Goal: Transaction & Acquisition: Purchase product/service

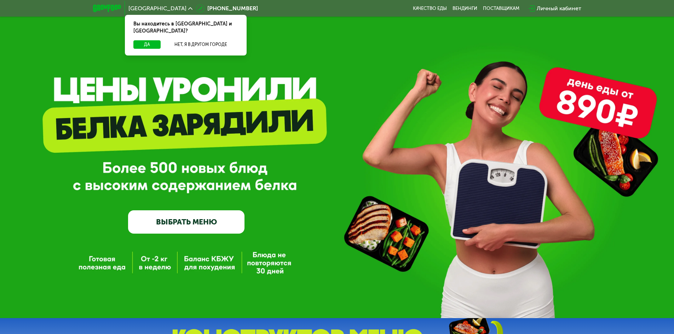
drag, startPoint x: 549, startPoint y: 94, endPoint x: 637, endPoint y: 122, distance: 92.1
click at [638, 120] on div "GrowFood — доставка правильного питания ВЫБРАТЬ МЕНЮ" at bounding box center [337, 159] width 674 height 318
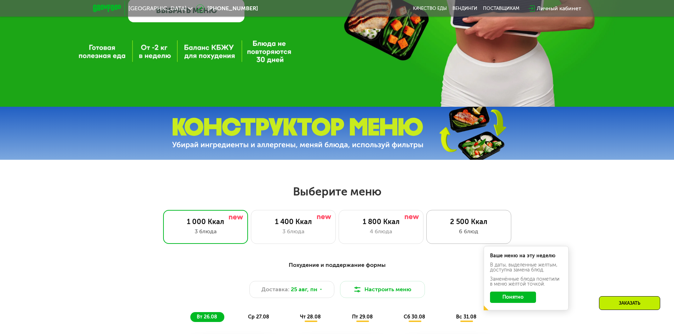
scroll to position [212, 0]
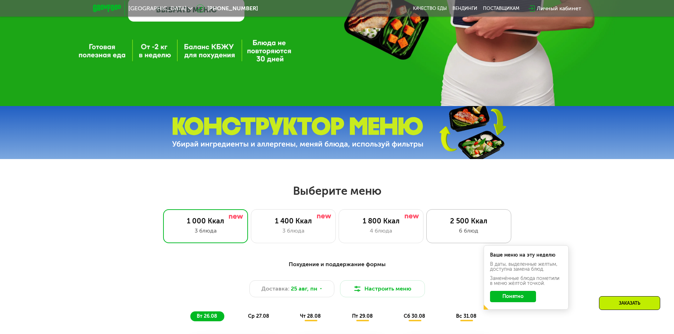
click at [471, 235] on div "6 блюд" at bounding box center [468, 231] width 70 height 8
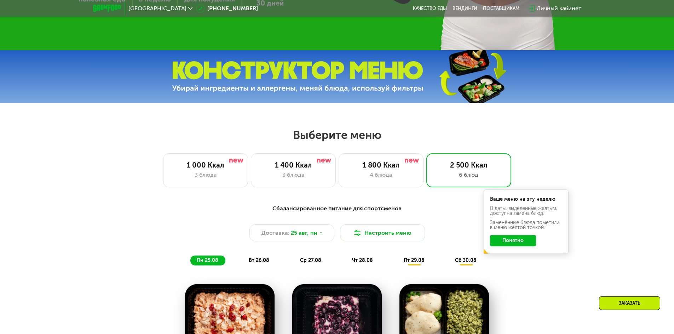
scroll to position [283, 0]
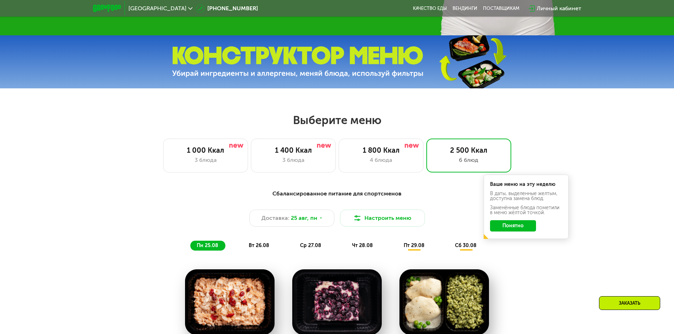
click at [520, 228] on button "Понятно" at bounding box center [513, 225] width 46 height 11
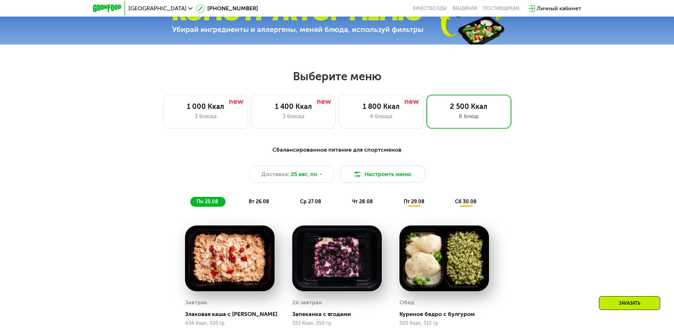
scroll to position [354, 0]
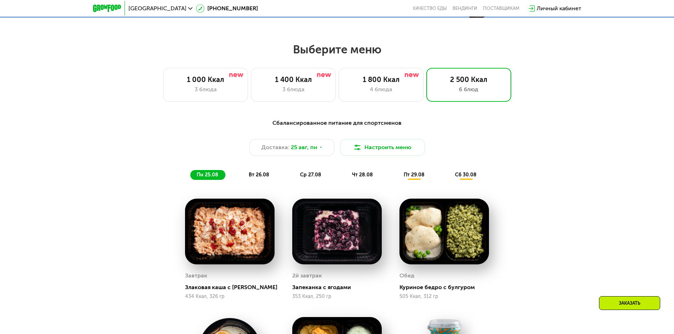
click at [325, 238] on img at bounding box center [336, 232] width 89 height 66
drag, startPoint x: 405, startPoint y: 287, endPoint x: 458, endPoint y: 287, distance: 52.7
click at [450, 286] on div "Куриное бедро с булгуром" at bounding box center [446, 287] width 95 height 7
click at [478, 257] on img at bounding box center [443, 232] width 89 height 66
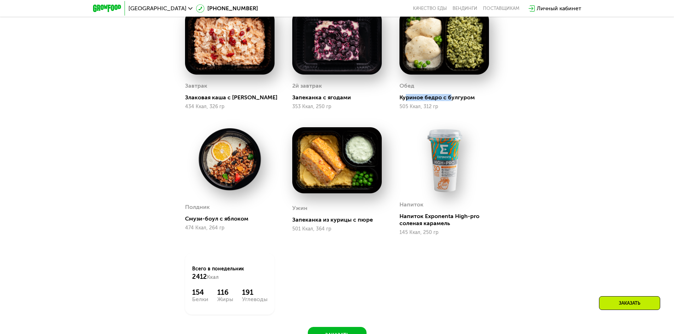
scroll to position [566, 0]
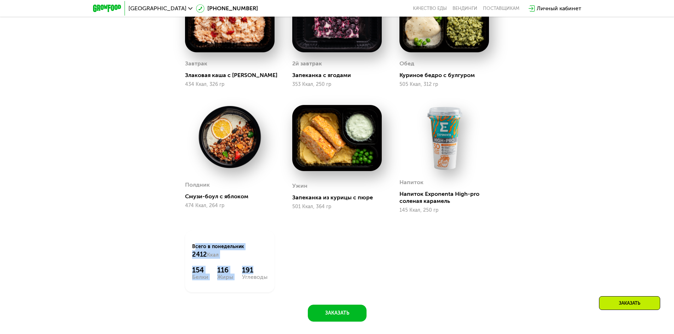
drag, startPoint x: 261, startPoint y: 274, endPoint x: 173, endPoint y: 244, distance: 93.0
click at [173, 244] on div "Сбалансированное питание для спортсменов Доставка: [DATE] Настроить меню пн 25.…" at bounding box center [337, 111] width 436 height 419
drag, startPoint x: 205, startPoint y: 250, endPoint x: 245, endPoint y: 258, distance: 40.5
click at [245, 258] on div "Всего в [DATE] 2412 Ккал 154 Белки 116 Жиры 191 Углеводы" at bounding box center [229, 261] width 107 height 79
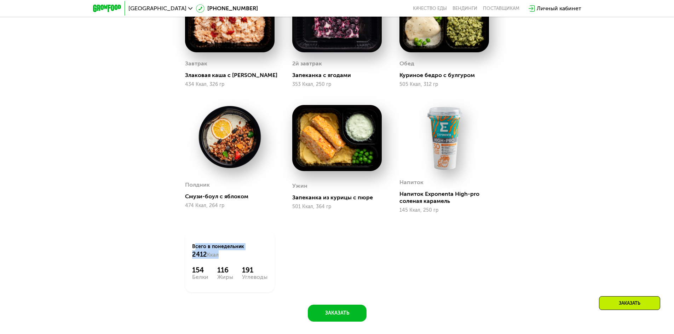
click at [245, 258] on div "Всего в [DATE] 2412 Ккал" at bounding box center [229, 251] width 75 height 16
drag, startPoint x: 245, startPoint y: 258, endPoint x: 177, endPoint y: 247, distance: 68.9
click at [177, 247] on div "Всего в [DATE] 2412 Ккал 154 Белки 116 Жиры 191 Углеводы" at bounding box center [229, 261] width 107 height 79
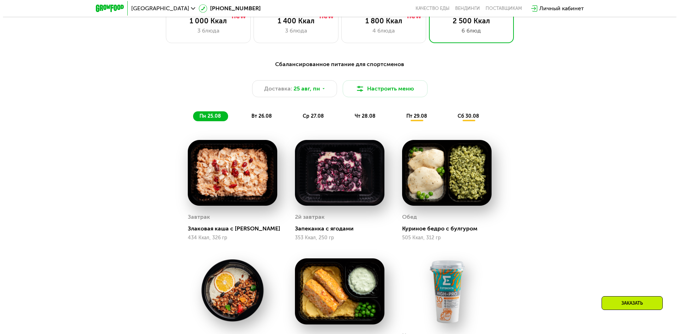
scroll to position [389, 0]
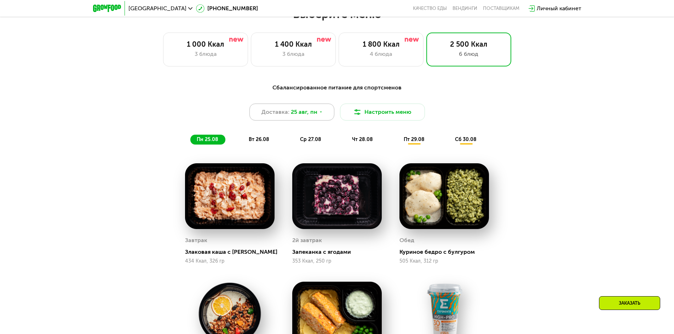
click at [307, 116] on span "25 авг, пн" at bounding box center [304, 112] width 27 height 8
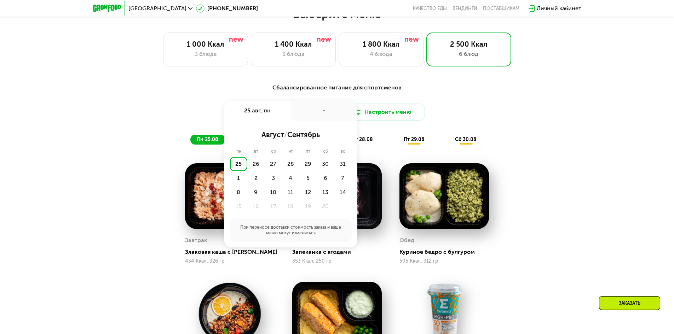
click at [309, 113] on div "-" at bounding box center [324, 111] width 66 height 20
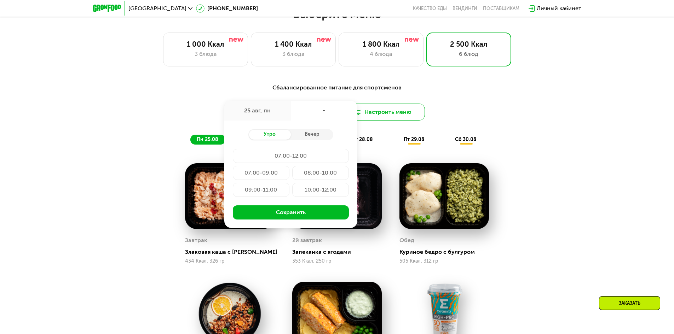
click at [398, 115] on button "Настроить меню" at bounding box center [382, 112] width 85 height 17
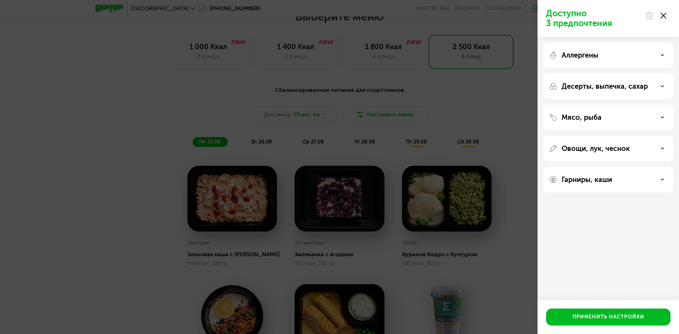
click at [579, 74] on div "Аллергены" at bounding box center [608, 86] width 130 height 25
click at [587, 56] on p "Аллергены" at bounding box center [579, 55] width 37 height 8
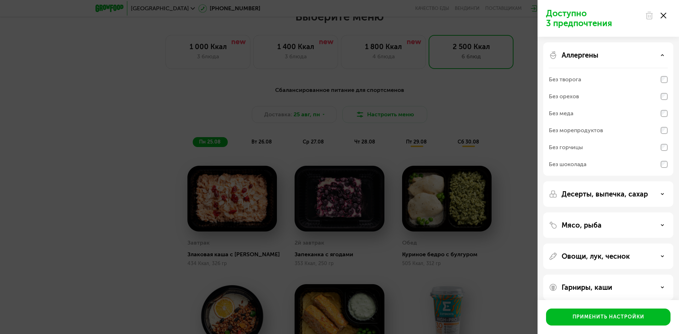
click at [589, 56] on p "Аллергены" at bounding box center [579, 55] width 37 height 8
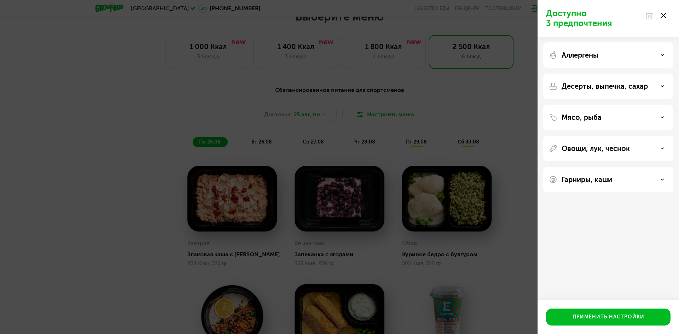
click at [593, 105] on div "Десерты, выпечка, сахар" at bounding box center [608, 117] width 130 height 25
click at [598, 88] on p "Десерты, выпечка, сахар" at bounding box center [604, 86] width 86 height 8
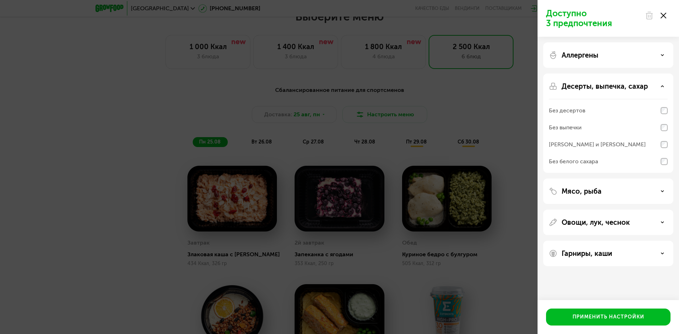
click at [600, 85] on p "Десерты, выпечка, сахар" at bounding box center [604, 86] width 86 height 8
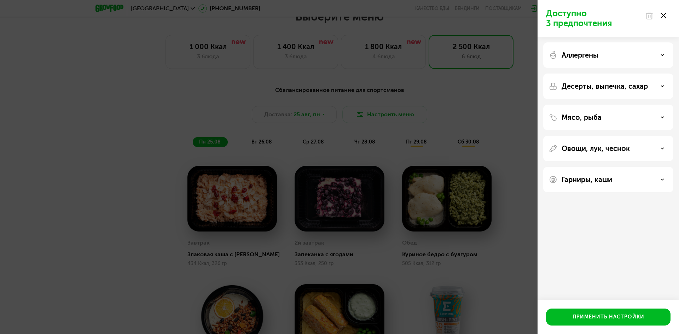
click at [600, 136] on div "Мясо, рыба" at bounding box center [608, 148] width 130 height 25
click at [600, 118] on p "Мясо, рыба" at bounding box center [581, 117] width 40 height 8
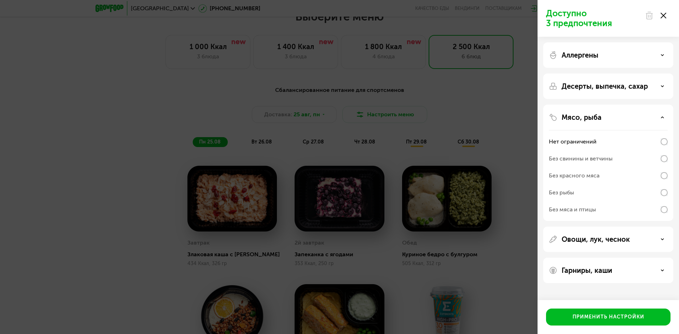
click at [599, 115] on p "Мясо, рыба" at bounding box center [581, 117] width 40 height 8
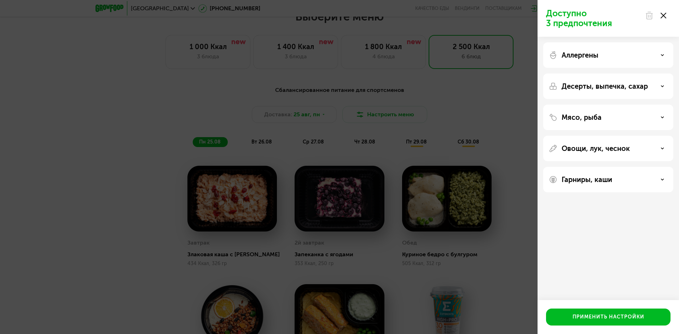
click at [602, 152] on p "Овощи, лук, чеснок" at bounding box center [595, 148] width 68 height 8
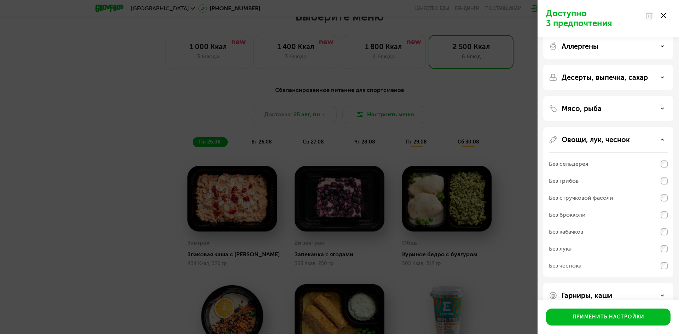
scroll to position [24, 0]
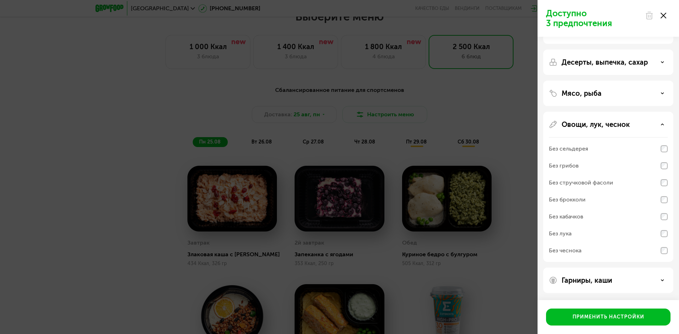
click at [593, 122] on p "Овощи, лук, чеснок" at bounding box center [595, 124] width 68 height 8
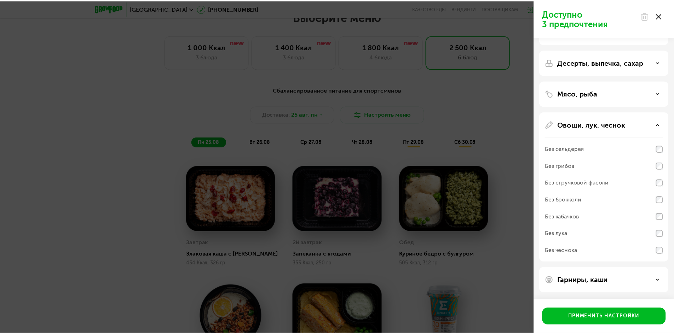
scroll to position [0, 0]
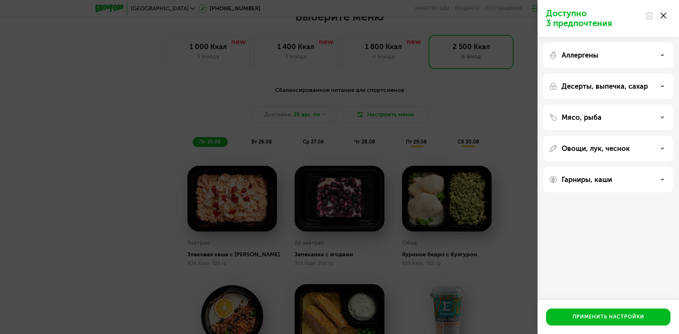
click at [585, 179] on p "Гарниры, каши" at bounding box center [586, 179] width 51 height 8
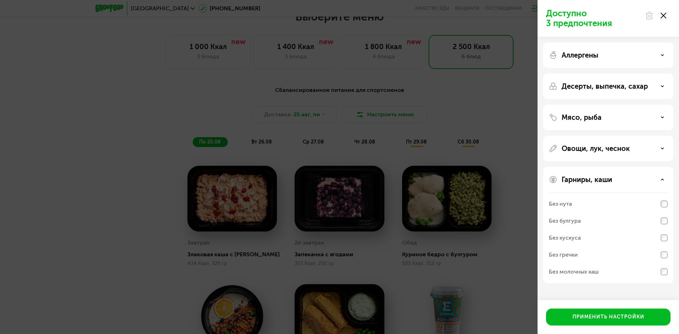
click at [590, 177] on p "Гарниры, каши" at bounding box center [586, 179] width 51 height 8
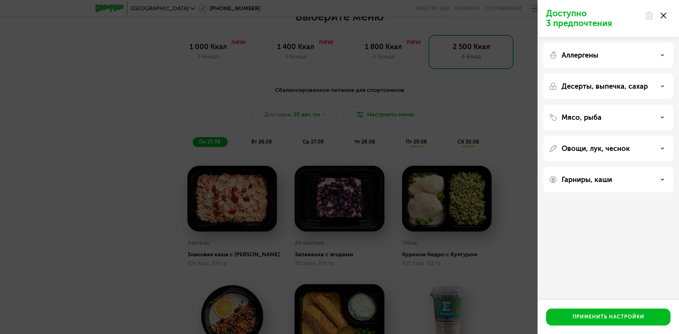
click at [594, 136] on div "Мясо, рыба" at bounding box center [608, 148] width 130 height 25
click at [595, 136] on div "Мясо, рыба" at bounding box center [608, 148] width 130 height 25
click at [598, 117] on p "Мясо, рыба" at bounding box center [581, 117] width 40 height 8
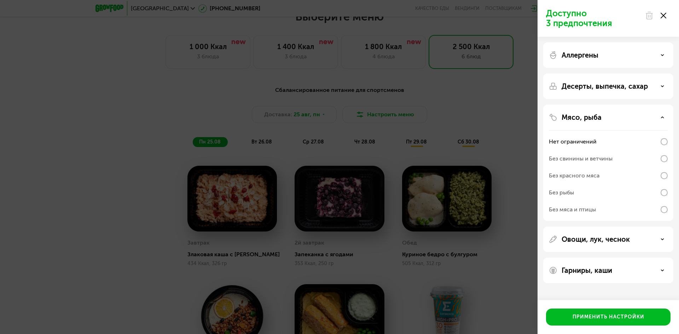
click at [581, 121] on p "Мясо, рыба" at bounding box center [581, 117] width 40 height 8
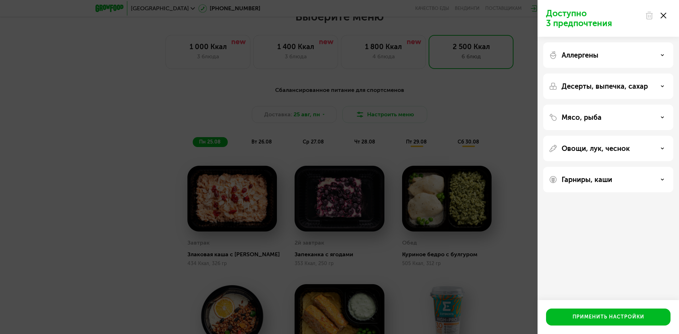
click at [593, 105] on div "Десерты, выпечка, сахар" at bounding box center [608, 117] width 130 height 25
click at [601, 88] on p "Десерты, выпечка, сахар" at bounding box center [604, 86] width 86 height 8
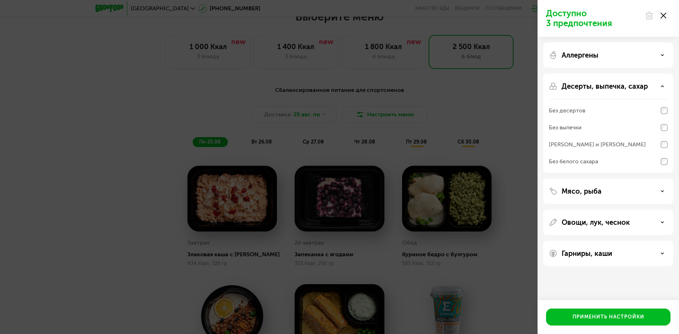
click at [558, 161] on div "Без белого сахара" at bounding box center [573, 161] width 49 height 8
click at [585, 161] on div "Без белого сахара" at bounding box center [573, 161] width 49 height 8
click at [659, 163] on div "Без белого сахара" at bounding box center [608, 161] width 119 height 17
click at [616, 165] on div "Без белого сахара" at bounding box center [608, 161] width 119 height 17
click at [616, 161] on div "Без белого сахара" at bounding box center [608, 161] width 119 height 17
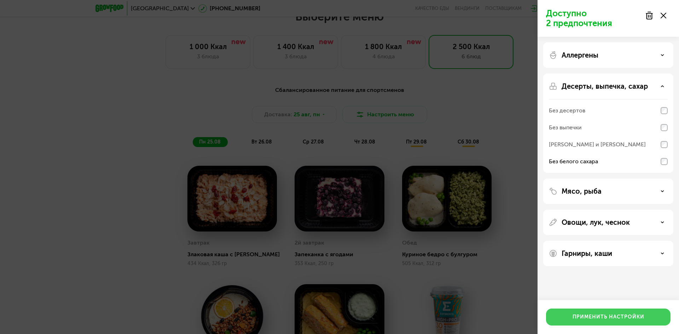
click at [599, 315] on div "Применить настройки" at bounding box center [608, 317] width 72 height 7
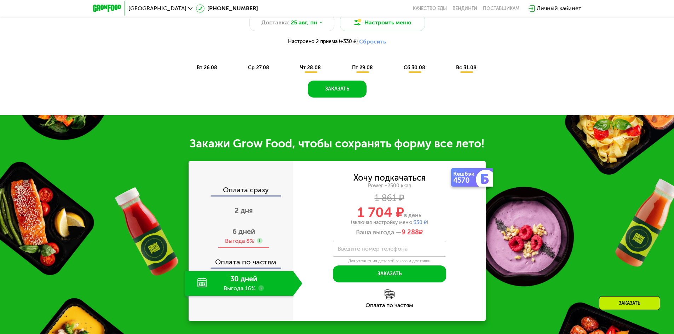
scroll to position [530, 0]
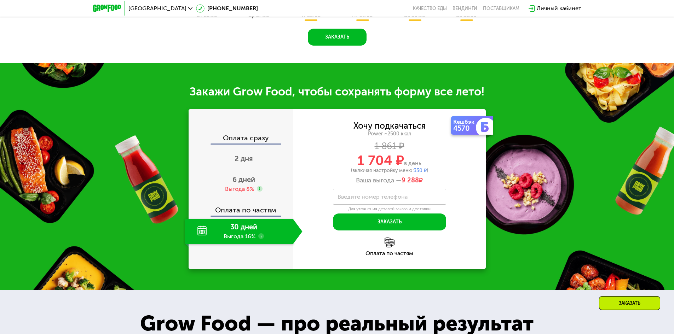
click at [244, 231] on div "30 дней Выгода 16%" at bounding box center [239, 231] width 108 height 25
click at [261, 239] on use at bounding box center [261, 236] width 6 height 6
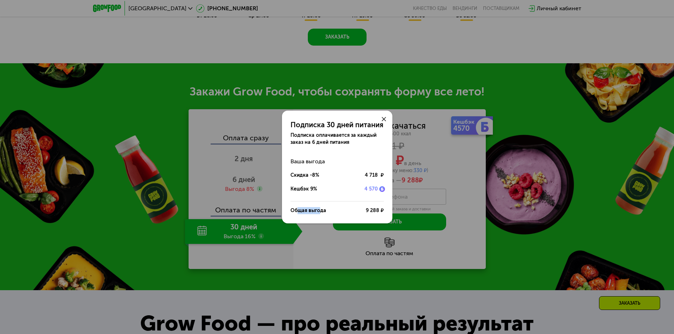
drag, startPoint x: 298, startPoint y: 208, endPoint x: 357, endPoint y: 211, distance: 58.4
click at [323, 208] on div "Общая выгода" at bounding box center [308, 210] width 36 height 7
click at [358, 211] on div "Общая выгода 9 288 ₽" at bounding box center [336, 211] width 93 height 14
click at [384, 121] on icon at bounding box center [384, 119] width 4 height 4
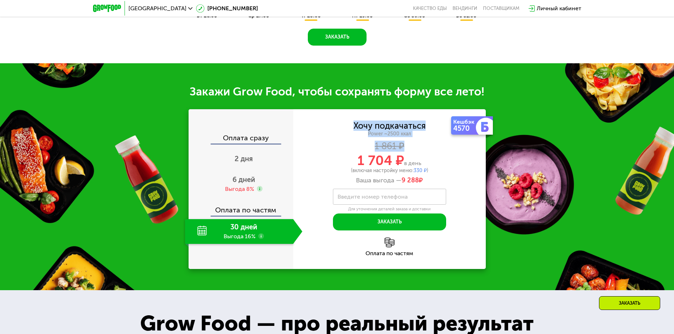
drag, startPoint x: 355, startPoint y: 127, endPoint x: 413, endPoint y: 144, distance: 60.7
click at [411, 144] on div "Хочу подкачаться Power ~2500 ккал 1 861 ₽ 1 704 ₽ в день (включая настройку мен…" at bounding box center [389, 153] width 192 height 63
click at [413, 144] on div "Хочу подкачаться Power ~2500 ккал 1 861 ₽ 1 704 ₽ в день (включая настройку мен…" at bounding box center [389, 153] width 192 height 63
drag, startPoint x: 421, startPoint y: 136, endPoint x: 342, endPoint y: 126, distance: 79.5
click at [342, 126] on div "Хочу подкачаться Power ~2500 ккал 1 861 ₽ 1 704 ₽ в день (включая настройку мен…" at bounding box center [389, 153] width 192 height 63
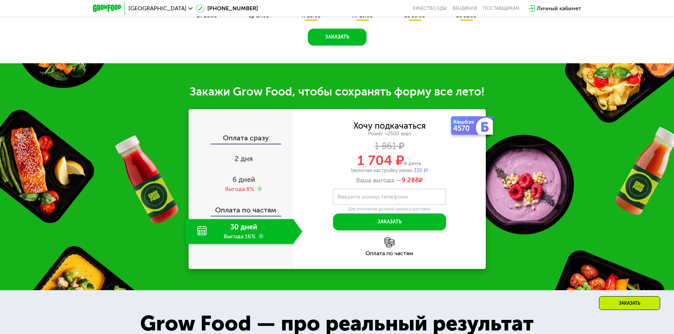
click at [342, 126] on div "Хочу подкачаться Power ~2500 ккал 1 861 ₽ 1 704 ₽ в день (включая настройку мен…" at bounding box center [389, 153] width 192 height 63
click at [219, 235] on div "30 дней Выгода 16%" at bounding box center [239, 231] width 108 height 25
click at [238, 180] on span "6 дней" at bounding box center [243, 179] width 23 height 8
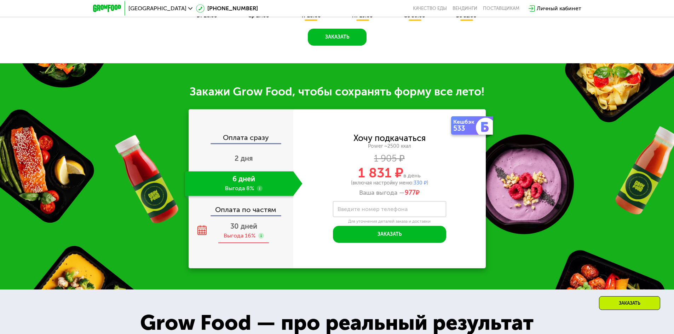
click at [249, 226] on span "30 дней" at bounding box center [243, 226] width 27 height 8
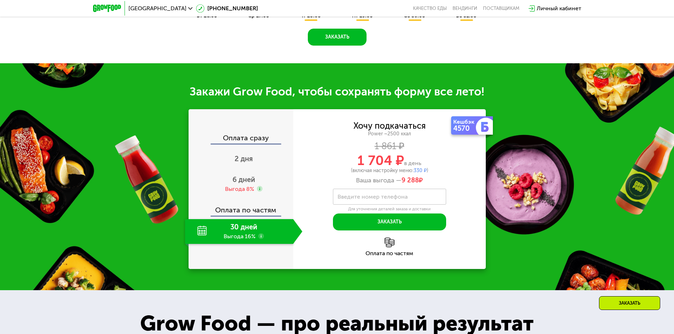
drag, startPoint x: 421, startPoint y: 162, endPoint x: 346, endPoint y: 159, distance: 75.0
click at [346, 159] on div "1 704 ₽ в день" at bounding box center [389, 160] width 192 height 13
drag, startPoint x: 364, startPoint y: 159, endPoint x: 391, endPoint y: 161, distance: 26.9
click at [391, 161] on div "1 704 ₽ в день" at bounding box center [389, 160] width 192 height 13
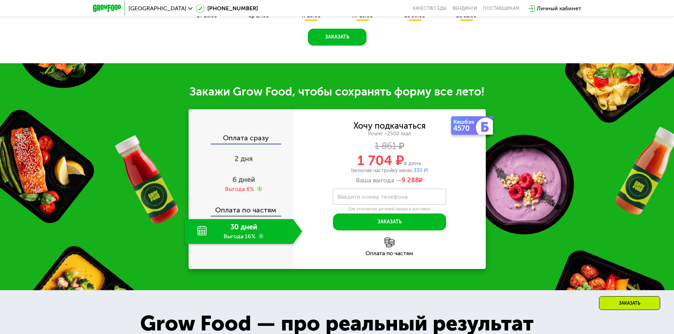
drag, startPoint x: 337, startPoint y: 199, endPoint x: 417, endPoint y: 200, distance: 80.3
click at [417, 200] on div "Введите номер телефона" at bounding box center [389, 197] width 113 height 16
click at [418, 200] on input "Введите номер телефона" at bounding box center [389, 197] width 113 height 16
drag, startPoint x: 418, startPoint y: 200, endPoint x: 371, endPoint y: 197, distance: 47.1
click at [371, 197] on div "Введите номер телефона" at bounding box center [389, 197] width 113 height 16
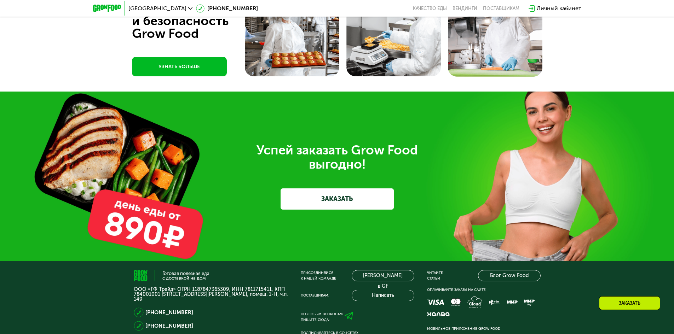
scroll to position [1945, 0]
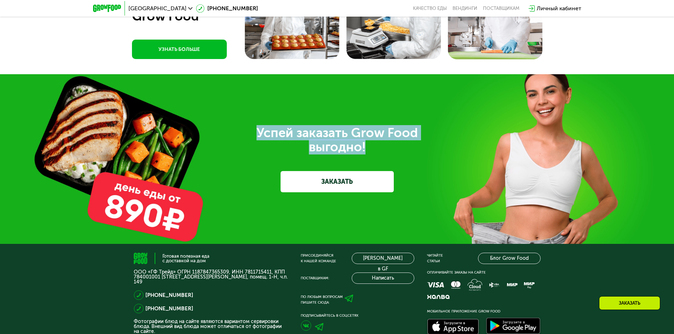
drag, startPoint x: 250, startPoint y: 122, endPoint x: 395, endPoint y: 145, distance: 147.2
click at [395, 145] on div "Успей заказать Grow Food выгодно! ЗАКАЗАТЬ" at bounding box center [337, 159] width 674 height 170
click at [395, 145] on div "Успей заказать Grow Food выгодно!" at bounding box center [337, 140] width 396 height 28
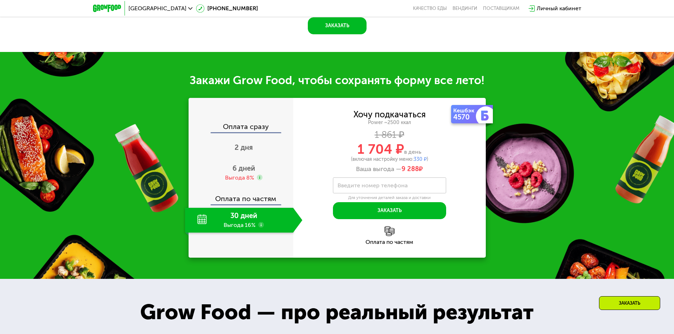
scroll to position [508, 0]
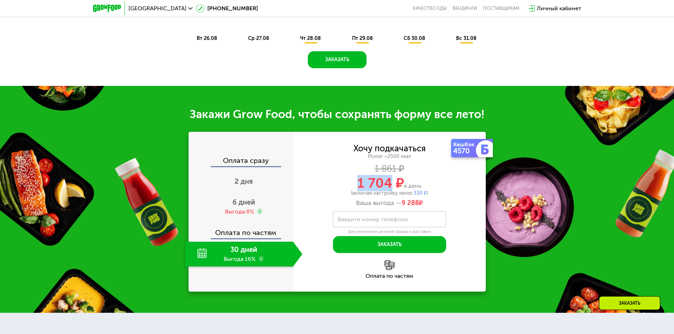
drag, startPoint x: 376, startPoint y: 187, endPoint x: 389, endPoint y: 187, distance: 13.1
click at [389, 187] on span "1 704 ₽" at bounding box center [380, 183] width 47 height 16
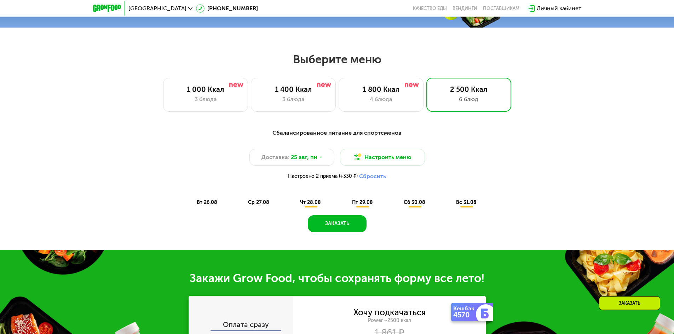
scroll to position [331, 0]
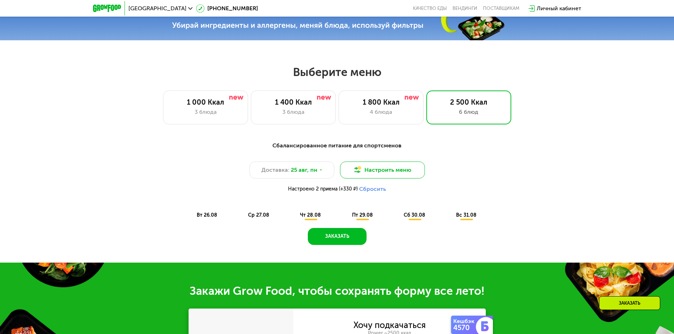
click at [367, 170] on button "Настроить меню" at bounding box center [382, 170] width 85 height 17
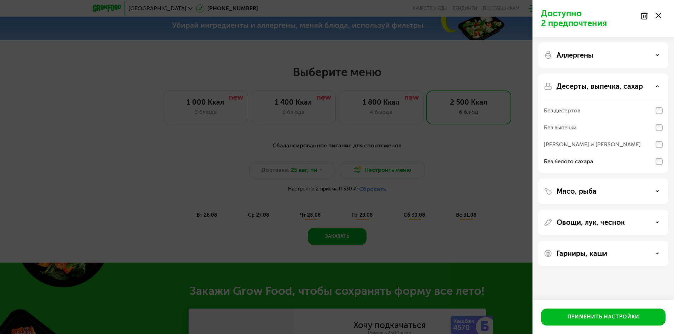
click at [379, 174] on div "Доступно 2 предпочтения Аллергены Десерты, выпечка, сахар Без десертов Без выпе…" at bounding box center [337, 167] width 674 height 334
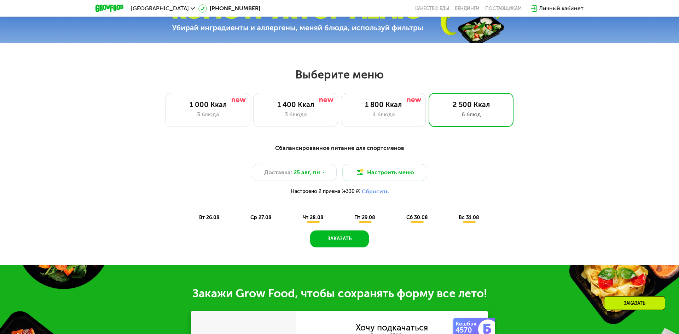
click at [327, 212] on div "Сбалансированное питание для спортсменов Доставка: [DATE] Настроить меню Настро…" at bounding box center [339, 183] width 419 height 79
click at [315, 220] on span "чт 28.08" at bounding box center [313, 218] width 21 height 6
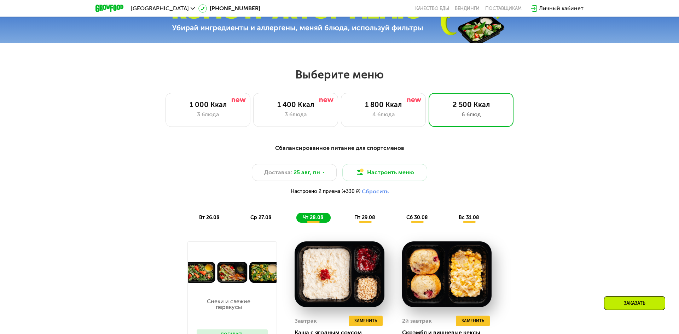
drag, startPoint x: 275, startPoint y: 219, endPoint x: 271, endPoint y: 219, distance: 4.3
click at [296, 219] on div "ср 27.08" at bounding box center [313, 218] width 34 height 10
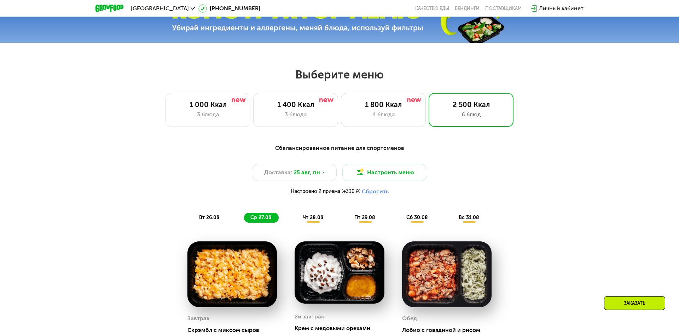
click at [491, 233] on div "[PERSON_NAME] с говядиной и рисом 567 Ккал, 460 гр" at bounding box center [446, 292] width 107 height 119
click at [452, 215] on div "сб 30.08" at bounding box center [469, 218] width 34 height 10
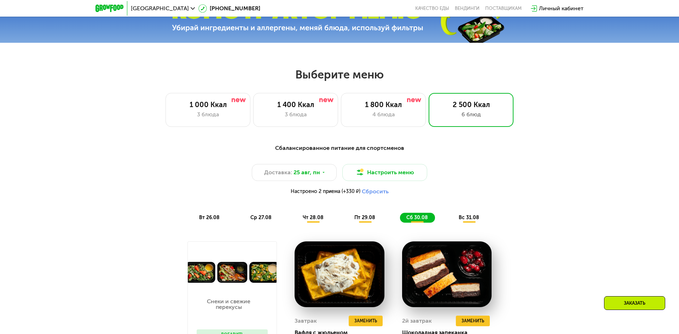
click at [470, 214] on div "вс 31.08" at bounding box center [469, 218] width 34 height 10
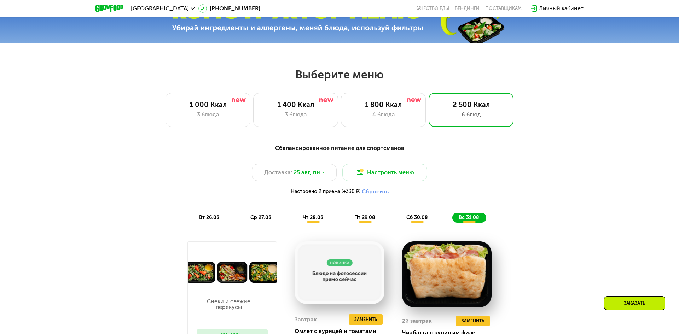
click at [673, 116] on div "Выберите меню 1 000 Ккал 3 блюда 1 400 Ккал 3 блюда 1 800 Ккал 4 блюда 2 500 Кк…" at bounding box center [339, 97] width 679 height 59
click at [370, 226] on div "Сбалансированное питание для спортсменов Доставка: [DATE] Настроить меню Настро…" at bounding box center [339, 183] width 427 height 87
click at [371, 218] on span "пт 29.08" at bounding box center [364, 218] width 21 height 6
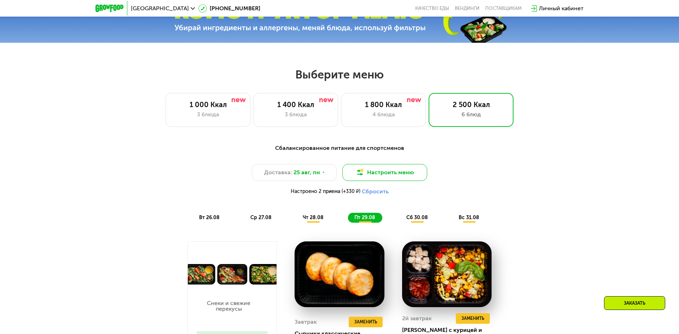
click at [373, 179] on button "Настроить меню" at bounding box center [384, 172] width 85 height 17
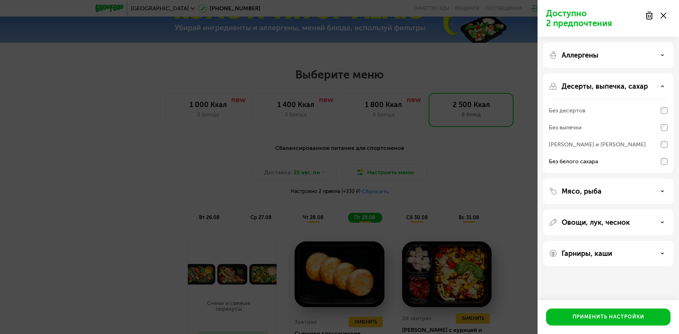
click at [308, 167] on div "Доступно 2 предпочтения Аллергены Десерты, выпечка, сахар Без десертов Без выпе…" at bounding box center [339, 167] width 679 height 334
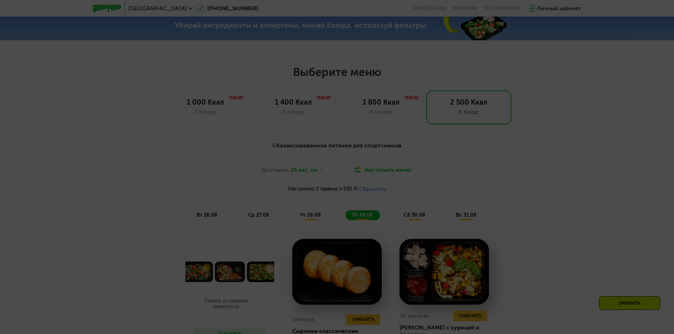
click at [308, 173] on span "25 авг, пн" at bounding box center [304, 170] width 27 height 8
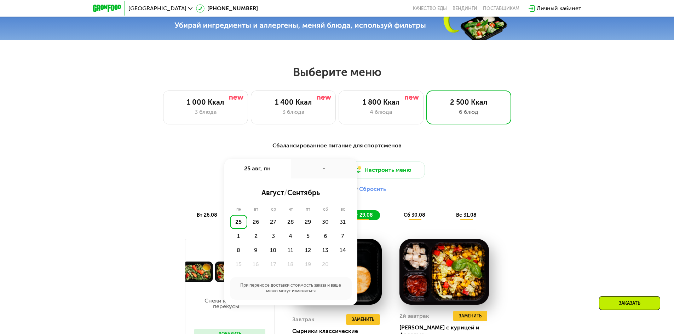
drag, startPoint x: 312, startPoint y: 169, endPoint x: 319, endPoint y: 168, distance: 6.9
click at [312, 169] on div "-" at bounding box center [324, 169] width 66 height 20
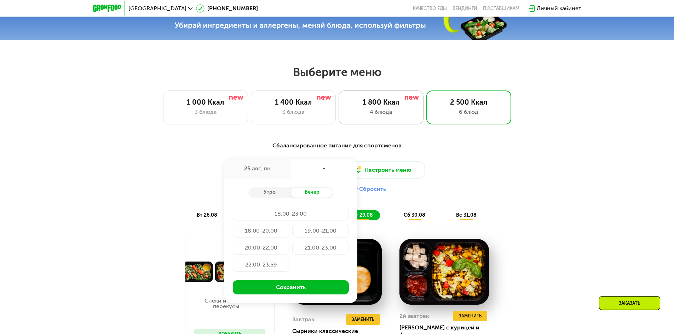
click at [409, 106] on div "1 800 Ккал" at bounding box center [381, 102] width 70 height 8
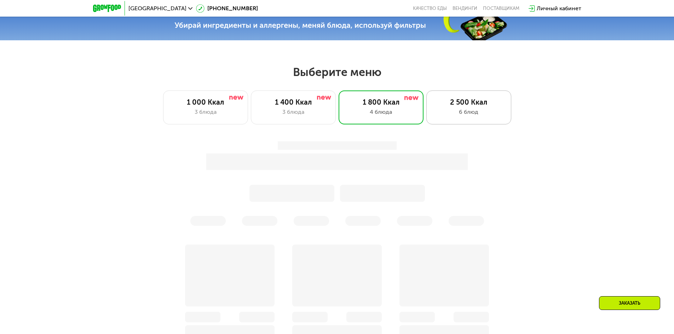
click at [460, 110] on div "6 блюд" at bounding box center [468, 112] width 70 height 8
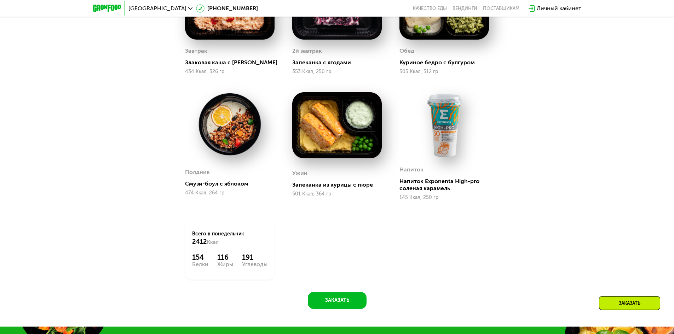
scroll to position [402, 0]
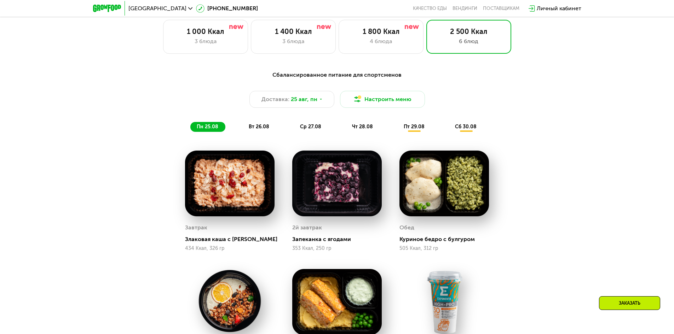
click at [460, 132] on div "сб 30.08" at bounding box center [465, 127] width 35 height 10
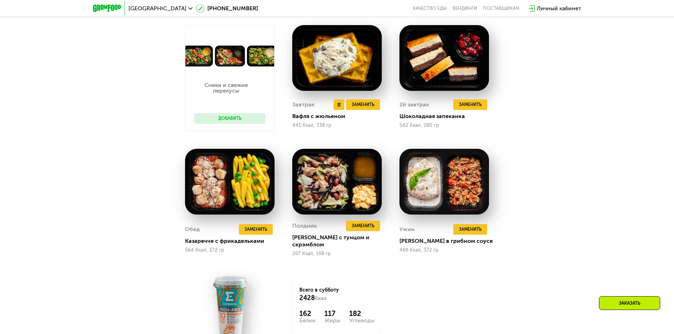
scroll to position [472, 0]
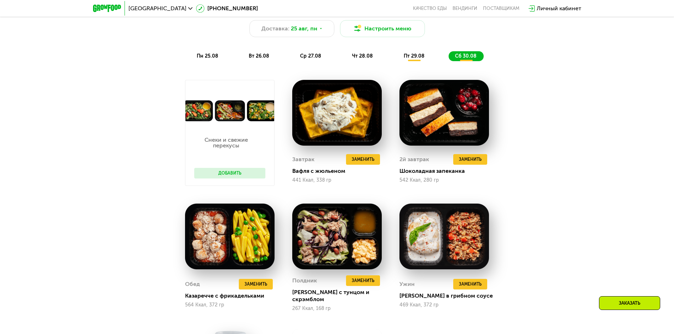
click at [408, 55] on span "пт 29.08" at bounding box center [413, 56] width 21 height 6
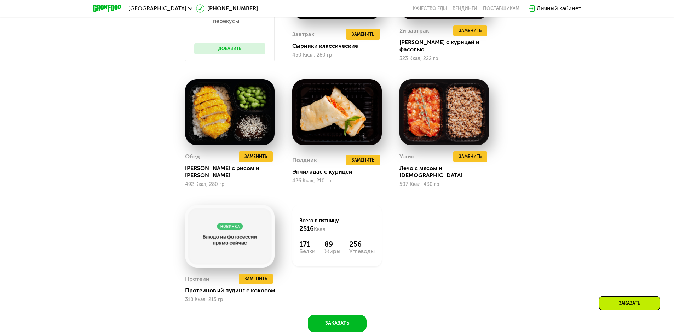
scroll to position [614, 0]
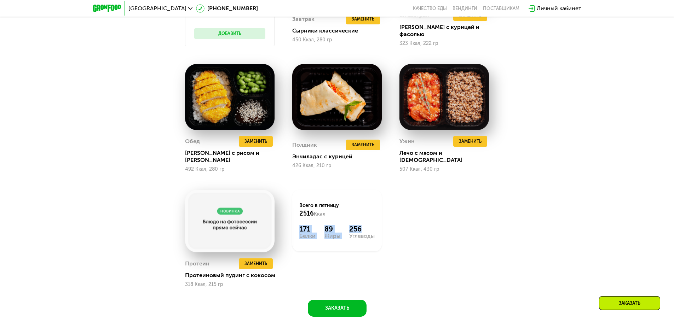
drag, startPoint x: 297, startPoint y: 222, endPoint x: 376, endPoint y: 223, distance: 78.5
click at [376, 223] on div "Всего в [DATE] 2516 Ккал 171 Белки 89 Жиры 256 Углеводы" at bounding box center [336, 221] width 89 height 62
click at [377, 223] on div "Всего в [DATE] 2516 Ккал 171 Белки 89 Жиры 256 Углеводы" at bounding box center [336, 221] width 89 height 62
drag, startPoint x: 347, startPoint y: 222, endPoint x: 294, endPoint y: 218, distance: 53.2
click at [294, 218] on div "Всего в [DATE] 2516 Ккал 171 Белки 89 Жиры 256 Углеводы" at bounding box center [336, 221] width 89 height 62
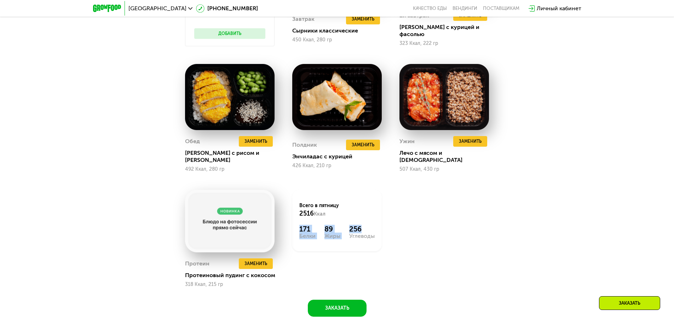
click at [294, 218] on div "Всего в [DATE] 2516 Ккал 171 Белки 89 Жиры 256 Углеводы" at bounding box center [336, 221] width 89 height 62
drag, startPoint x: 294, startPoint y: 217, endPoint x: 368, endPoint y: 228, distance: 75.1
click at [367, 228] on div "Всего в [DATE] 2516 Ккал 171 Белки 89 Жиры 256 Углеводы" at bounding box center [336, 221] width 89 height 62
click at [368, 233] on div "Углеводы" at bounding box center [361, 236] width 25 height 6
drag, startPoint x: 369, startPoint y: 223, endPoint x: 295, endPoint y: 199, distance: 78.3
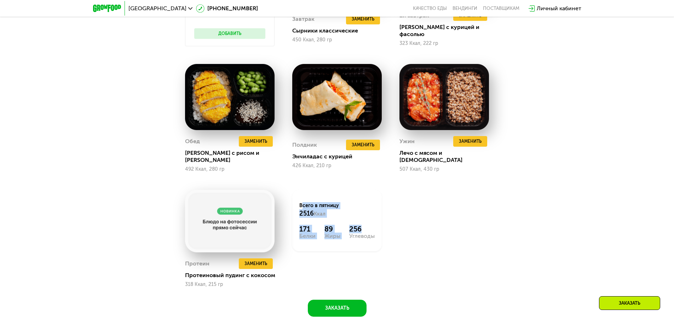
click at [295, 199] on div "Всего в [DATE] 2516 Ккал 171 Белки 89 Жиры 256 Углеводы" at bounding box center [336, 221] width 89 height 62
drag, startPoint x: 298, startPoint y: 200, endPoint x: 366, endPoint y: 220, distance: 70.0
click at [366, 220] on div "Всего в [DATE] 2516 Ккал 171 Белки 89 Жиры 256 Углеводы" at bounding box center [336, 221] width 89 height 62
click at [366, 225] on div "256" at bounding box center [361, 229] width 25 height 8
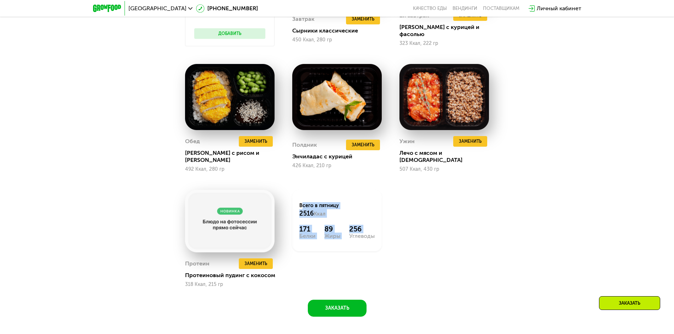
drag, startPoint x: 366, startPoint y: 220, endPoint x: 292, endPoint y: 196, distance: 77.7
click at [292, 196] on div "Всего в [DATE] 2516 Ккал 171 Белки 89 Жиры 256 Углеводы" at bounding box center [336, 221] width 89 height 62
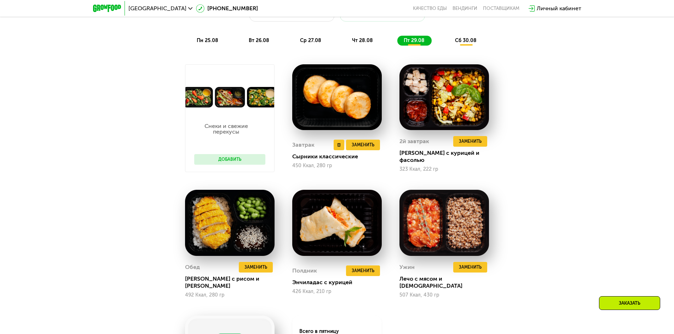
scroll to position [437, 0]
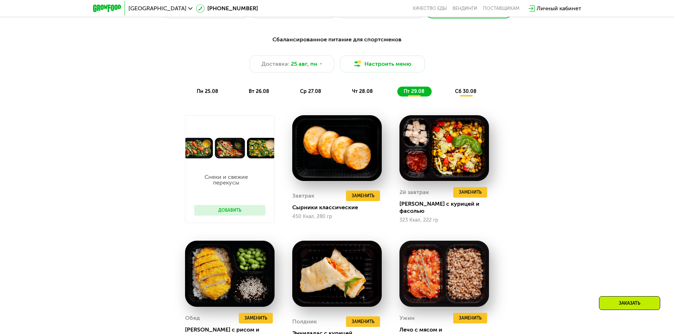
click at [345, 97] on div "ср 27.08" at bounding box center [362, 92] width 34 height 10
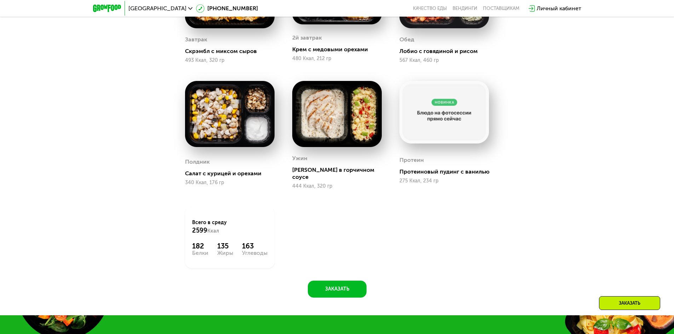
scroll to position [614, 0]
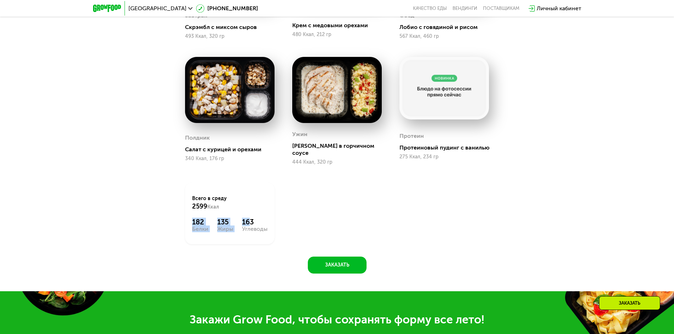
drag, startPoint x: 190, startPoint y: 214, endPoint x: 259, endPoint y: 216, distance: 69.7
click at [255, 216] on div "Всего в [DATE] 2599 Ккал 182 Белки 135 Жиры 163 Углеводы" at bounding box center [229, 213] width 107 height 79
drag, startPoint x: 260, startPoint y: 216, endPoint x: 265, endPoint y: 214, distance: 6.0
click at [260, 218] on div "163" at bounding box center [254, 222] width 25 height 8
click at [194, 207] on div "Всего в [DATE] 2599 Ккал 182 Белки 135 Жиры 163 Углеводы" at bounding box center [229, 214] width 89 height 62
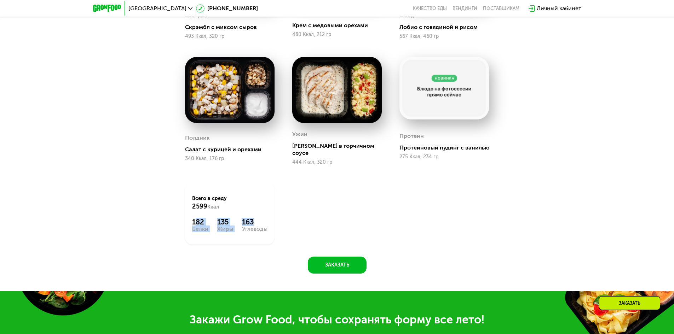
drag, startPoint x: 197, startPoint y: 207, endPoint x: 295, endPoint y: 219, distance: 99.1
click at [281, 219] on div "Всего в [DATE] 2599 Ккал 182 Белки 135 Жиры 163 Углеводы" at bounding box center [229, 213] width 107 height 79
click at [0, 0] on div "Завтрак Скрэмбл с миксом сыров 493 Ккал, 320 гр 2й завтрак Крем с медовыми орех…" at bounding box center [0, 0] width 0 height 0
drag, startPoint x: 202, startPoint y: 201, endPoint x: 180, endPoint y: 196, distance: 22.6
click at [180, 196] on div "Всего в [DATE] 2599 Ккал 182 Белки 135 Жиры 163 Углеводы" at bounding box center [229, 213] width 107 height 79
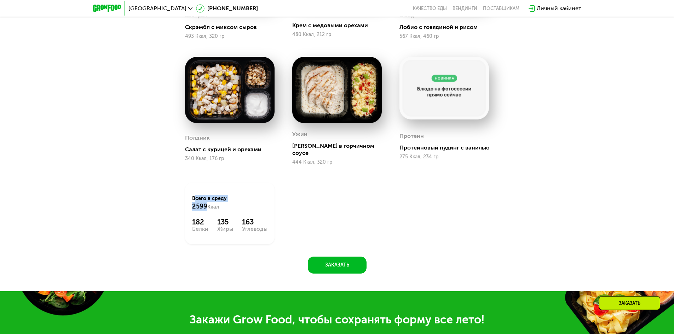
click at [180, 196] on div "Всего в [DATE] 2599 Ккал 182 Белки 135 Жиры 163 Углеводы" at bounding box center [229, 213] width 107 height 79
drag, startPoint x: 234, startPoint y: 203, endPoint x: 293, endPoint y: 219, distance: 60.6
click at [274, 215] on div "Всего в [DATE] 2599 Ккал 182 Белки 135 Жиры 163 Углеводы" at bounding box center [229, 213] width 107 height 79
click at [0, 0] on div "Завтрак Скрэмбл с миксом сыров 493 Ккал, 320 гр 2й завтрак Крем с медовыми орех…" at bounding box center [0, 0] width 0 height 0
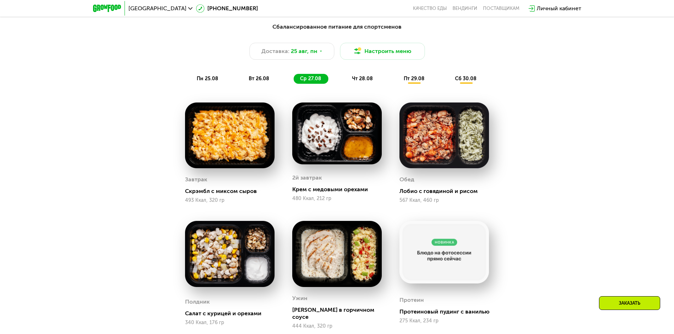
scroll to position [437, 0]
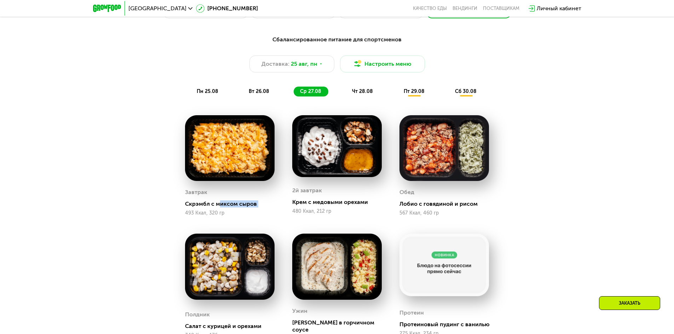
drag, startPoint x: 184, startPoint y: 212, endPoint x: 232, endPoint y: 211, distance: 48.4
click at [224, 211] on div "Завтрак [PERSON_NAME] с миксом сыров 493 Ккал, 320 гр" at bounding box center [229, 165] width 107 height 119
click at [233, 212] on div "Завтрак [PERSON_NAME] с миксом сыров 493 Ккал, 320 гр" at bounding box center [229, 201] width 89 height 29
drag, startPoint x: 317, startPoint y: 215, endPoint x: 348, endPoint y: 216, distance: 31.1
click at [347, 214] on div "480 Ккал, 212 гр" at bounding box center [336, 212] width 89 height 6
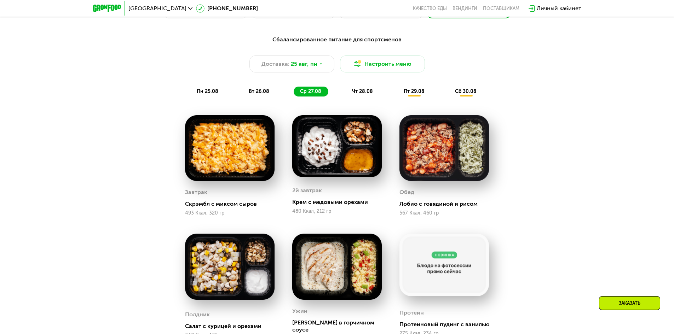
click at [452, 216] on div "567 Ккал, 460 гр" at bounding box center [443, 213] width 89 height 6
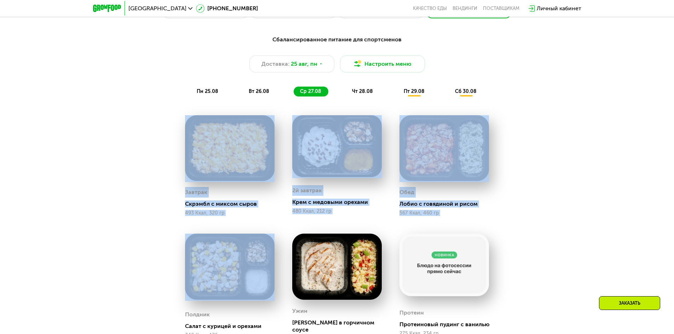
drag, startPoint x: 452, startPoint y: 218, endPoint x: 231, endPoint y: 168, distance: 226.7
click at [0, 0] on div "Завтрак Скрэмбл с миксом сыров 493 Ккал, 320 гр 2й завтрак Крем с медовыми орех…" at bounding box center [0, 0] width 0 height 0
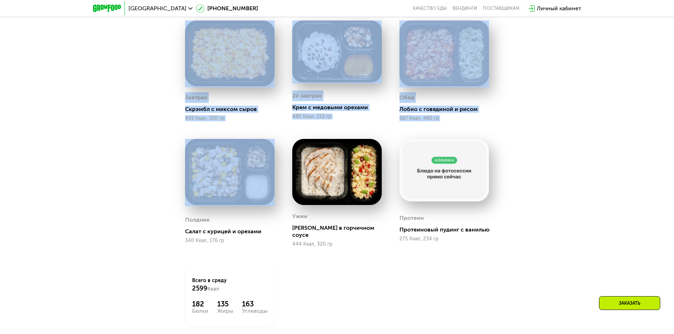
scroll to position [543, 0]
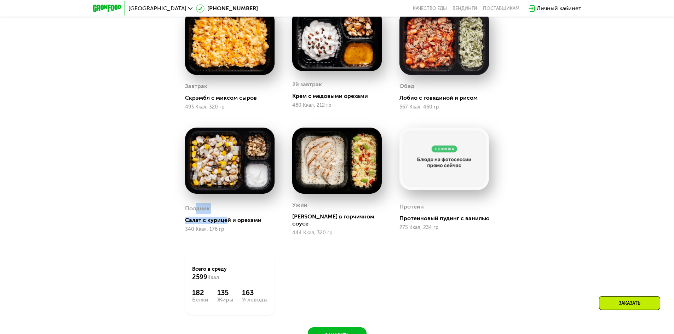
drag, startPoint x: 196, startPoint y: 206, endPoint x: 230, endPoint y: 217, distance: 36.1
click at [229, 217] on div "Полдник Салат с курицей и орехами 340 Ккал, 176 гр" at bounding box center [229, 218] width 89 height 36
click at [232, 218] on div "Салат с курицей и орехами" at bounding box center [232, 220] width 95 height 7
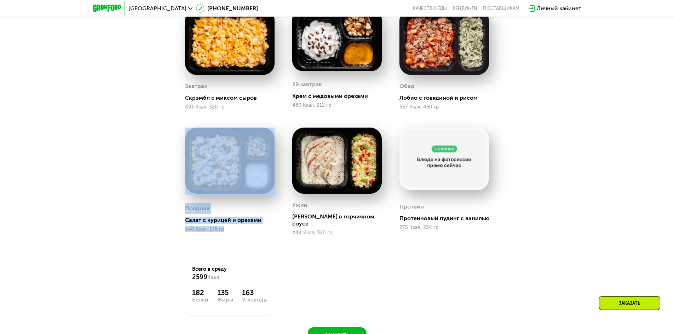
drag, startPoint x: 247, startPoint y: 231, endPoint x: 182, endPoint y: 205, distance: 70.1
click at [138, 198] on div "Сбалансированное питание для спортсменов Доставка: [DATE] Настроить меню пн 25.…" at bounding box center [337, 134] width 436 height 419
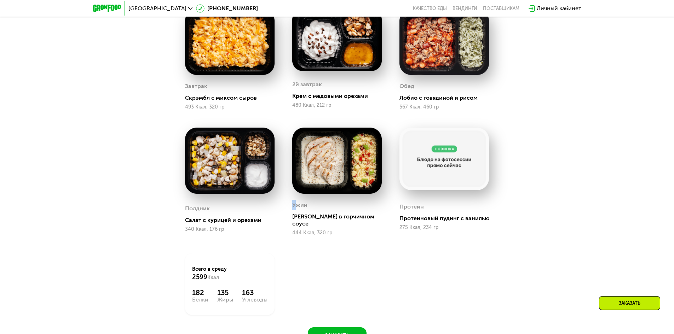
drag, startPoint x: 294, startPoint y: 213, endPoint x: 315, endPoint y: 221, distance: 22.7
click at [298, 213] on div "Ужин [PERSON_NAME] в горчичном соусе [GEOGRAPHIC_DATA], 320 гр" at bounding box center [336, 218] width 89 height 36
drag, startPoint x: 315, startPoint y: 221, endPoint x: 369, endPoint y: 238, distance: 56.9
click at [354, 233] on div "Ужин [PERSON_NAME] в горчичном соусе [GEOGRAPHIC_DATA], 320 гр" at bounding box center [336, 182] width 107 height 126
drag, startPoint x: 405, startPoint y: 220, endPoint x: 450, endPoint y: 232, distance: 46.7
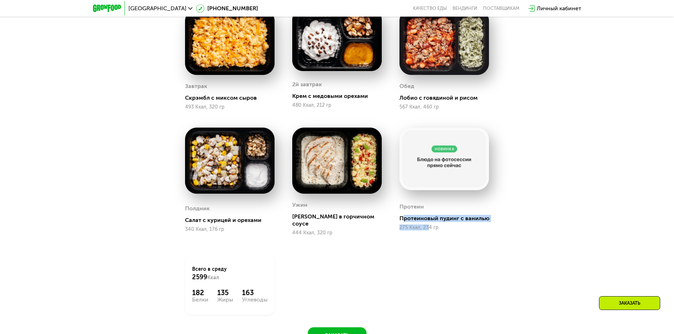
click at [432, 227] on div "Протеин Протеиновый пудинг с ванилью 275 Ккал, 234 гр" at bounding box center [443, 215] width 89 height 39
click at [466, 237] on div "Протеин Протеиновый пудинг с ванилью 275 Ккал, 234 гр" at bounding box center [443, 182] width 107 height 126
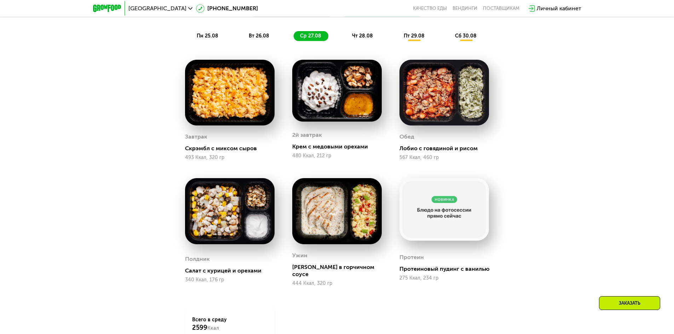
scroll to position [472, 0]
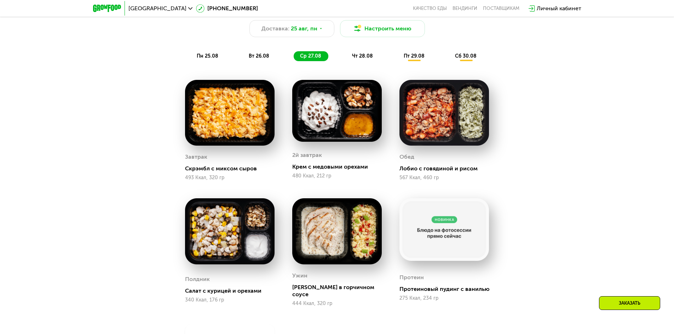
drag, startPoint x: 273, startPoint y: 59, endPoint x: 269, endPoint y: 60, distance: 4.3
click at [293, 60] on div "вт 26.08" at bounding box center [310, 56] width 35 height 10
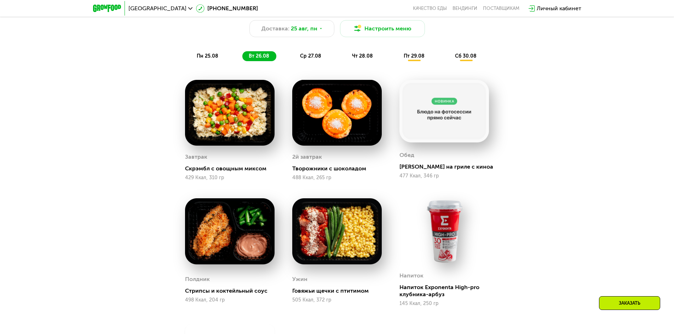
click at [269, 60] on div "вт 26.08" at bounding box center [259, 56] width 34 height 10
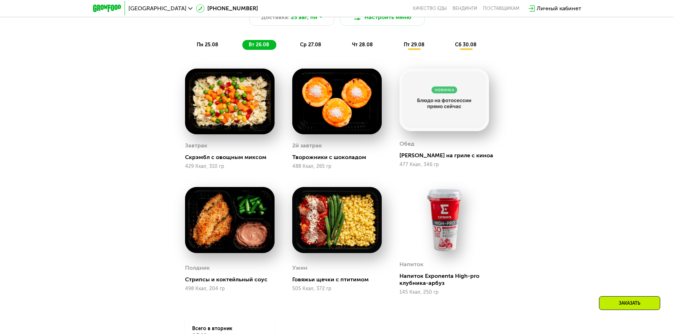
scroll to position [508, 0]
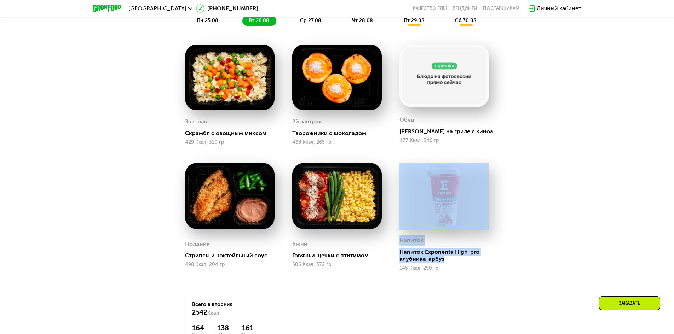
drag, startPoint x: 441, startPoint y: 263, endPoint x: 396, endPoint y: 211, distance: 68.5
click at [396, 211] on div "Напиток Напиток Exponenta High-pro клубника-арбуз 145 Ккал, 250 гр" at bounding box center [443, 217] width 107 height 126
click at [425, 208] on img at bounding box center [443, 196] width 89 height 66
click at [446, 261] on div "Напиток Exponenta High-pro клубника-арбуз" at bounding box center [446, 256] width 95 height 14
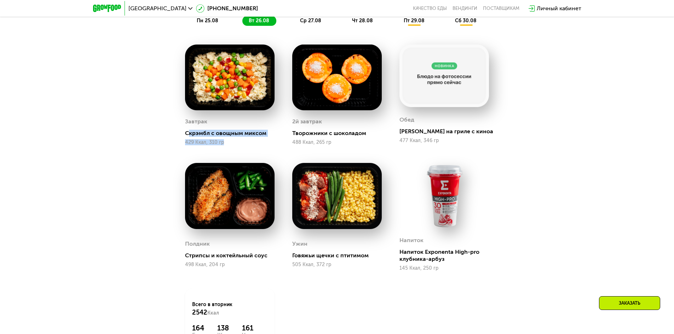
drag, startPoint x: 191, startPoint y: 135, endPoint x: 252, endPoint y: 150, distance: 63.6
click at [251, 150] on div "Завтрак Скрэмбл с овощным миксом 429 Ккал, 310 гр" at bounding box center [229, 95] width 107 height 119
click at [254, 151] on div "Завтрак Скрэмбл с овощным миксом 429 Ккал, 310 гр" at bounding box center [229, 95] width 107 height 119
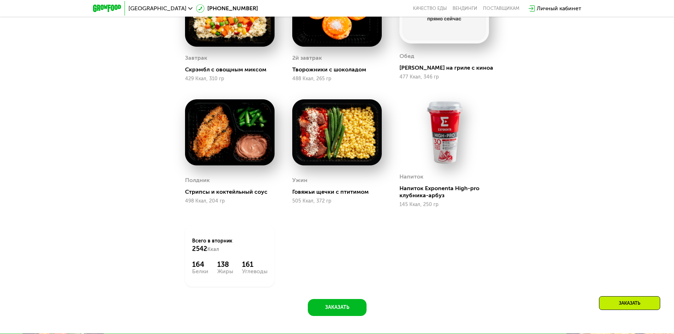
scroll to position [578, 0]
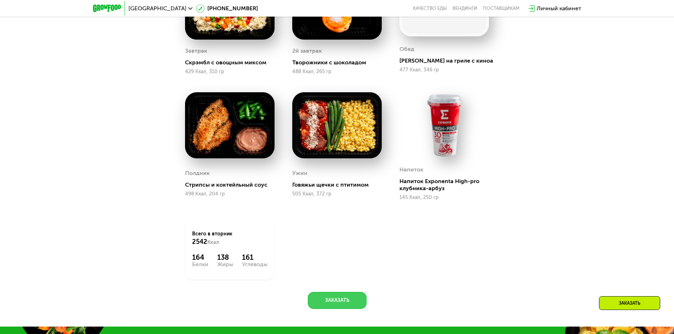
click at [343, 297] on button "Заказать" at bounding box center [337, 300] width 59 height 17
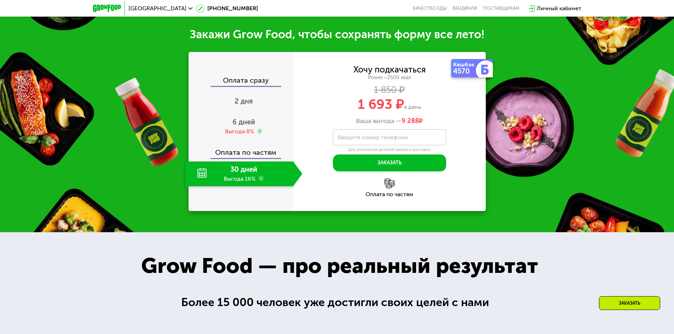
scroll to position [908, 0]
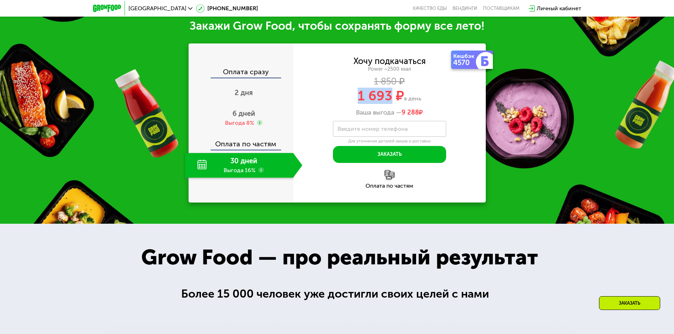
drag, startPoint x: 356, startPoint y: 99, endPoint x: 392, endPoint y: 100, distance: 36.1
click at [392, 100] on div "1 693 ₽ в день" at bounding box center [389, 95] width 192 height 13
drag, startPoint x: 375, startPoint y: 113, endPoint x: 429, endPoint y: 115, distance: 53.8
click at [429, 115] on div "Ваша выгода — 9 288 ₽" at bounding box center [389, 113] width 192 height 8
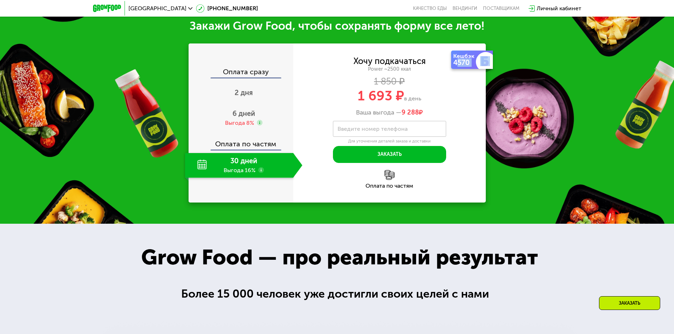
drag, startPoint x: 459, startPoint y: 63, endPoint x: 481, endPoint y: 64, distance: 21.9
click at [481, 64] on div "Кешбэк 4570" at bounding box center [472, 60] width 42 height 18
click at [481, 64] on img at bounding box center [485, 61] width 10 height 10
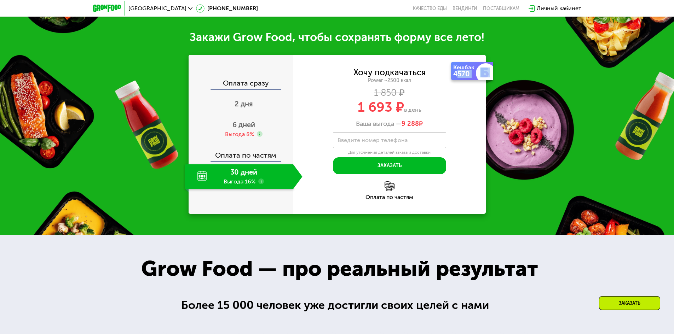
scroll to position [872, 0]
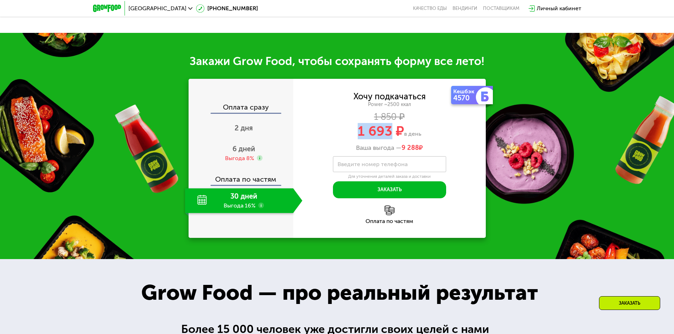
drag, startPoint x: 357, startPoint y: 127, endPoint x: 387, endPoint y: 135, distance: 31.1
click at [388, 135] on div "Хочу подкачаться Power ~2500 ккал 1 850 ₽ 1 693 ₽ в день Ваша выгода — 9 288 ₽" at bounding box center [389, 122] width 192 height 59
copy span "1 693"
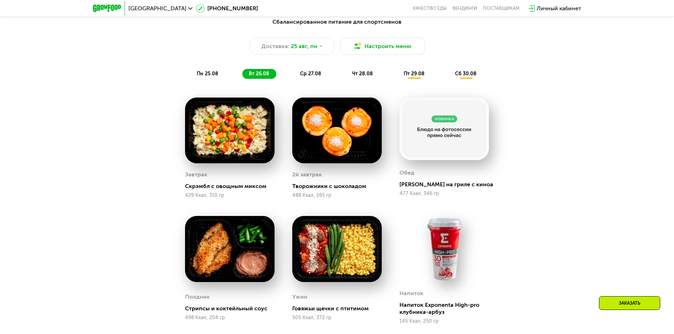
scroll to position [448, 0]
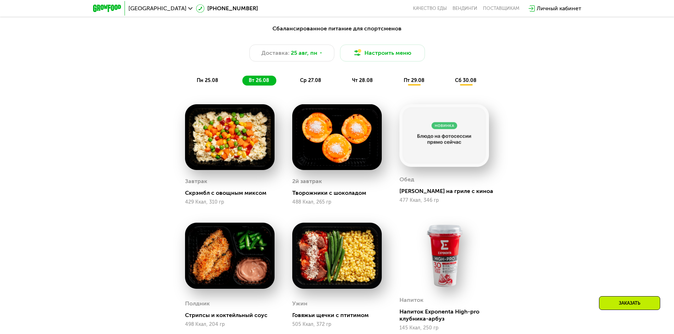
click at [217, 83] on span "пн 25.08" at bounding box center [208, 80] width 22 height 6
